Goal: Browse casually: Explore the website without a specific task or goal

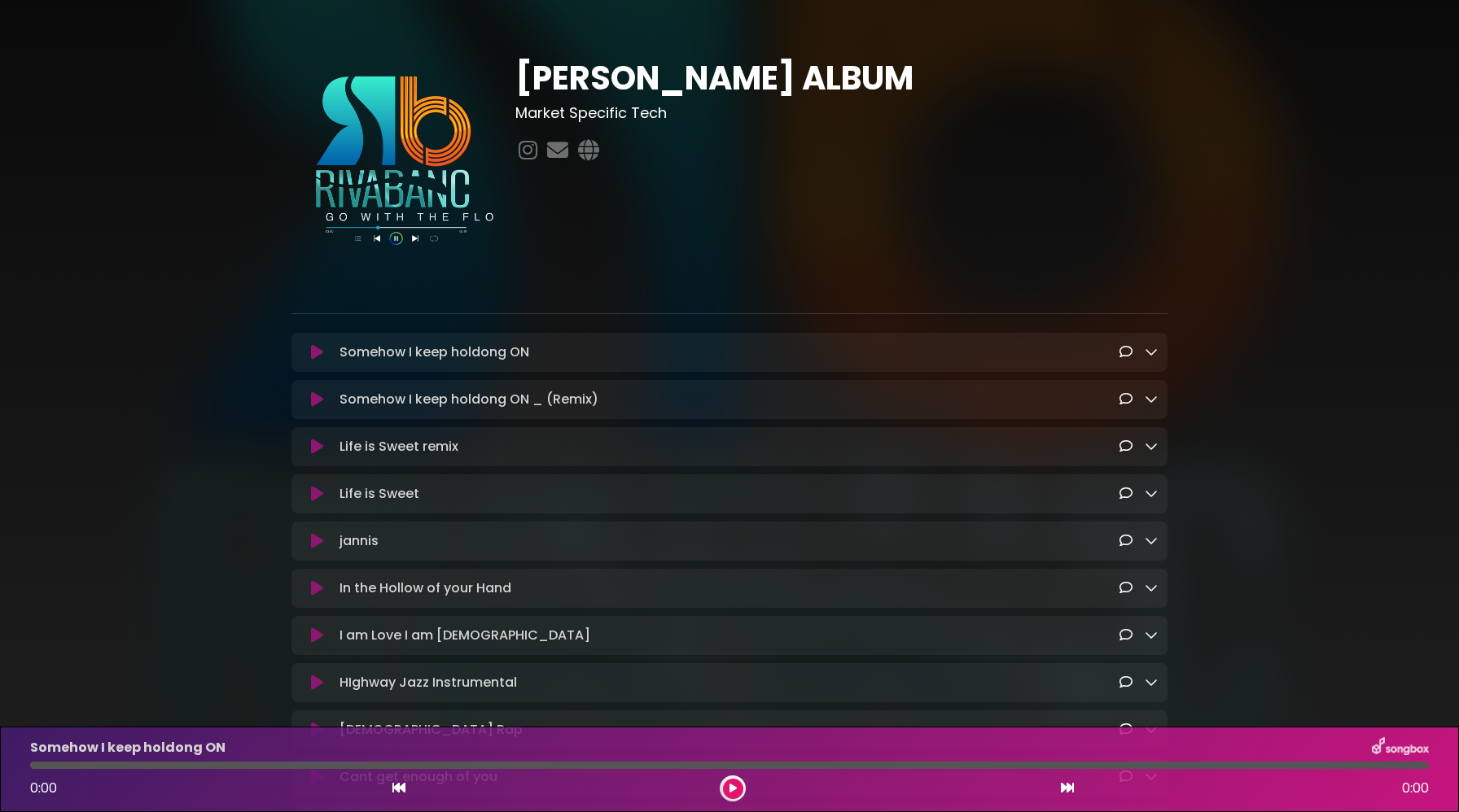
click at [962, 117] on h3 "Market Specific Tech" at bounding box center [841, 113] width 652 height 18
click at [58, 270] on div "TONY ALBUM Market Specific Tech" at bounding box center [729, 564] width 1459 height 1088
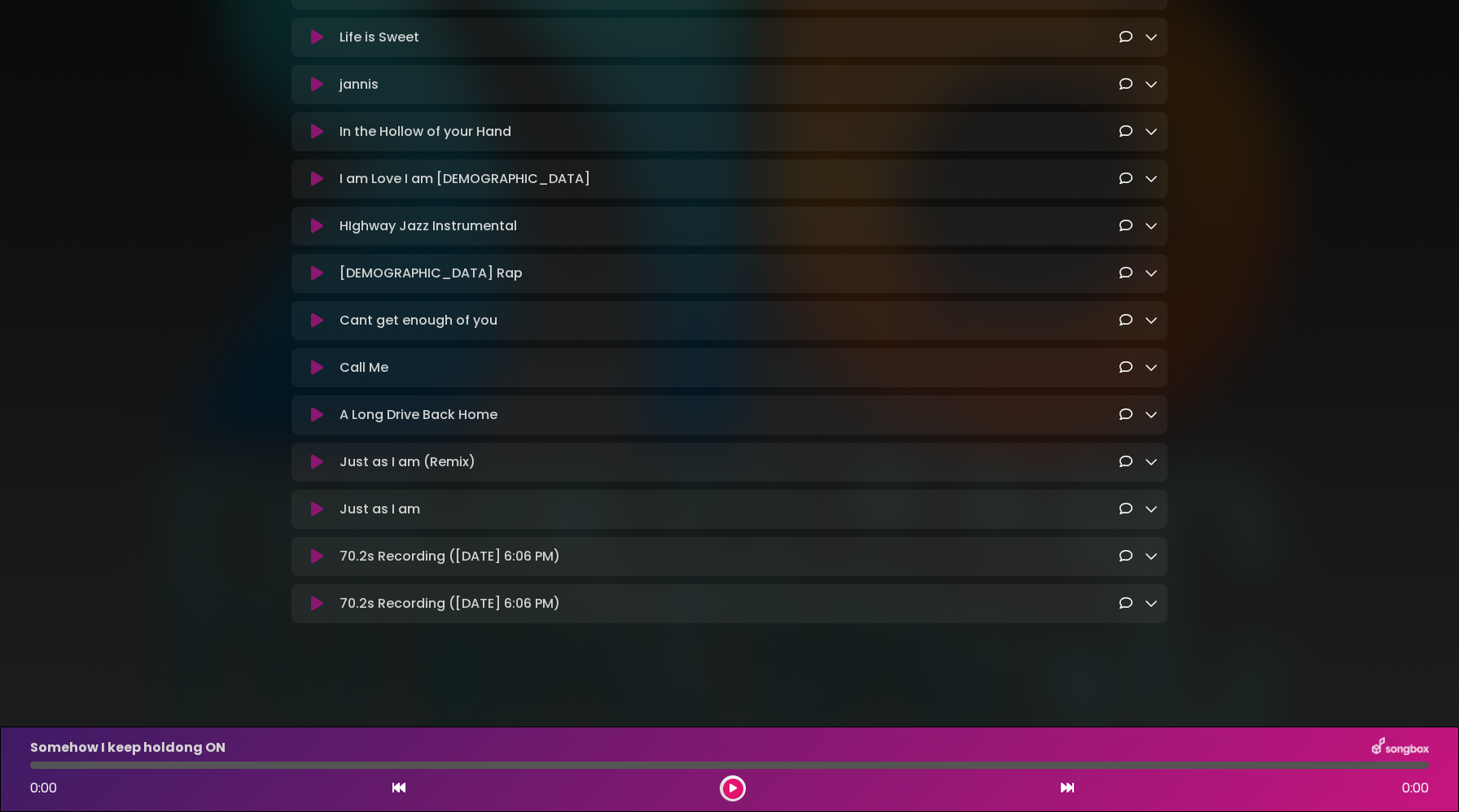
click at [1408, 745] on img at bounding box center [1400, 747] width 57 height 21
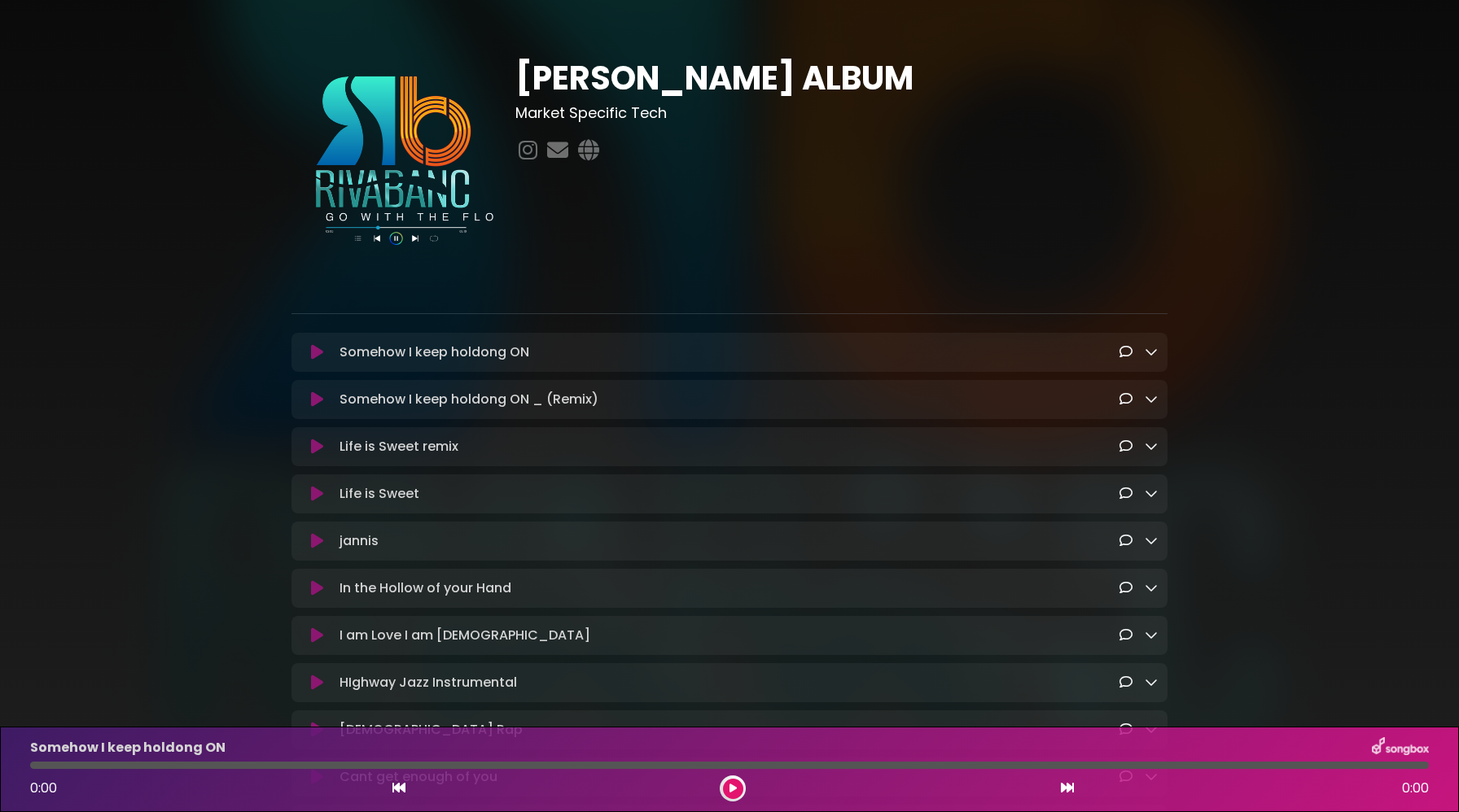
click at [1400, 747] on img at bounding box center [1400, 747] width 57 height 21
